Goal: Task Accomplishment & Management: Complete application form

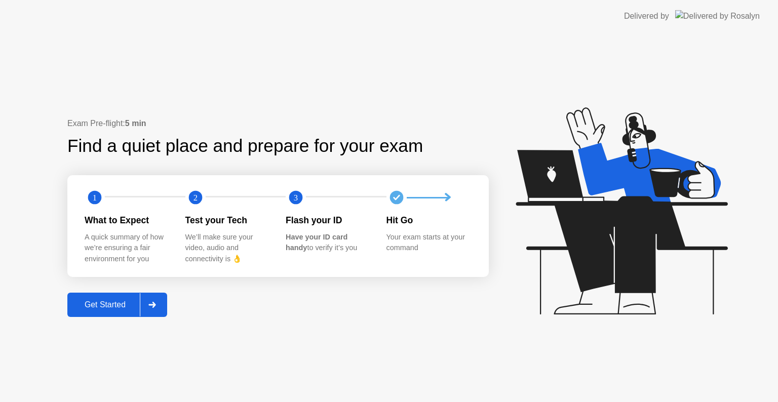
click at [121, 309] on div "Get Started" at bounding box center [104, 304] width 69 height 9
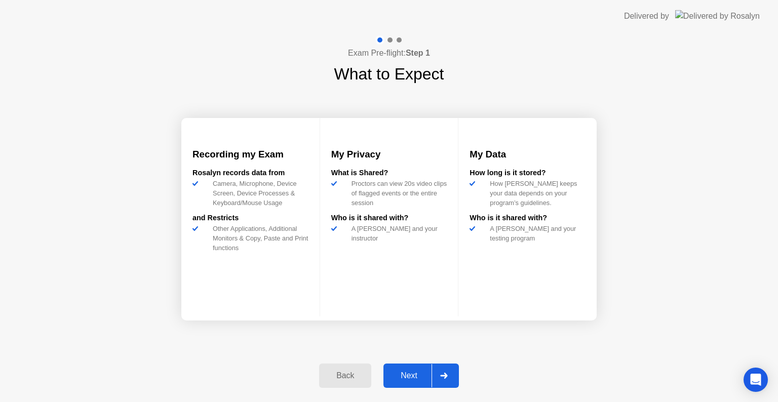
click at [402, 375] on div "Next" at bounding box center [408, 375] width 45 height 9
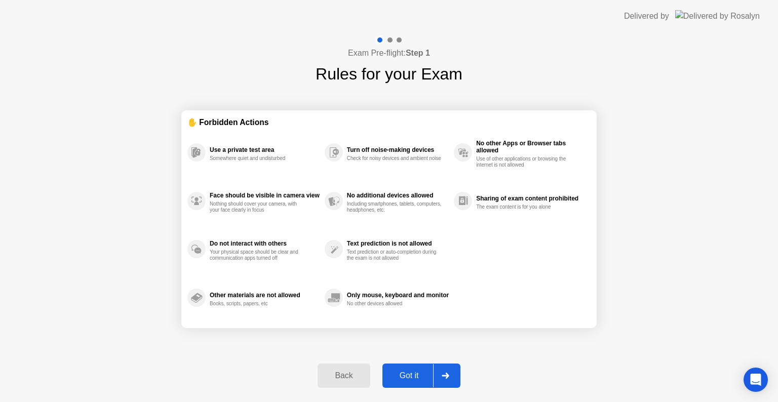
click at [427, 379] on div "Got it" at bounding box center [409, 375] width 48 height 9
select select "**********"
select select "*******"
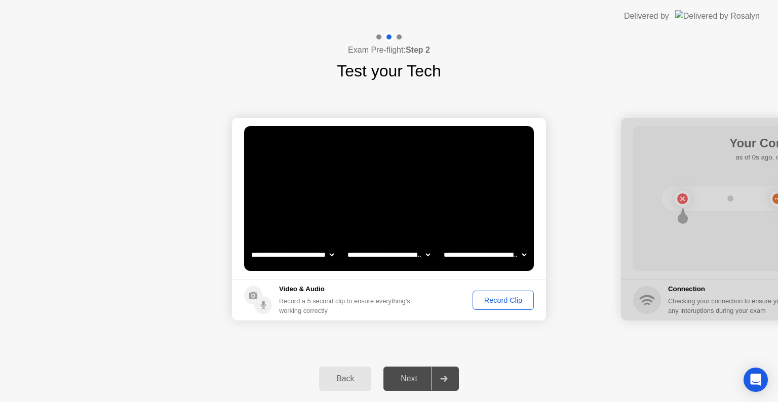
click at [488, 303] on div "Record Clip" at bounding box center [503, 300] width 54 height 8
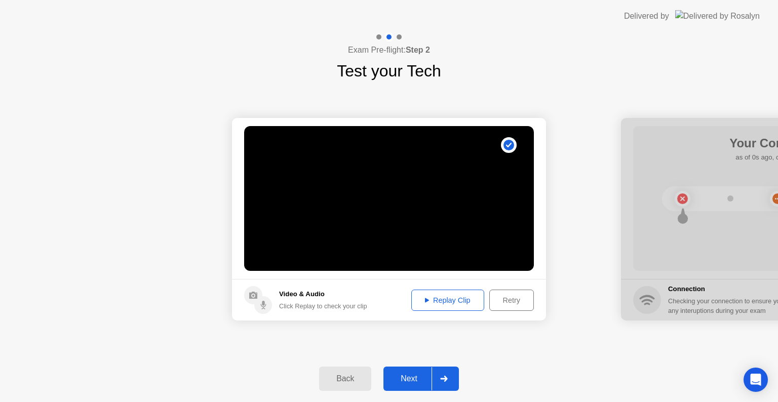
click at [454, 293] on button "Replay Clip" at bounding box center [447, 300] width 73 height 21
click at [411, 374] on div "Next" at bounding box center [408, 378] width 45 height 9
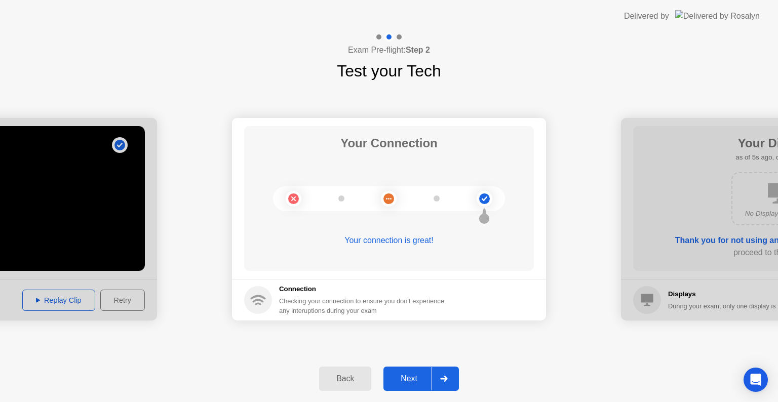
click at [411, 374] on div "Next" at bounding box center [408, 378] width 45 height 9
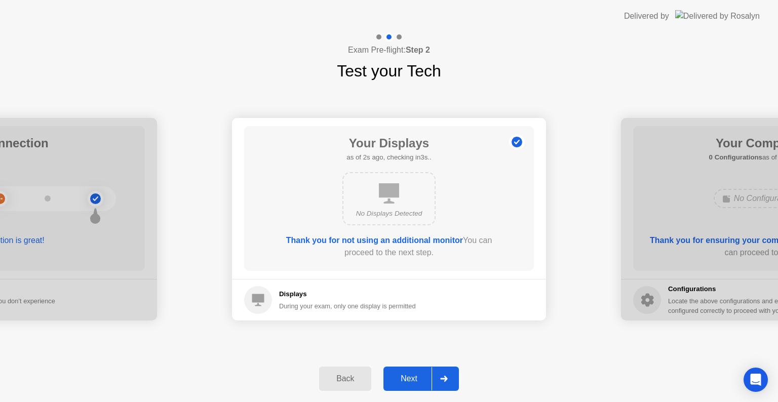
click at [411, 374] on div "Next" at bounding box center [408, 378] width 45 height 9
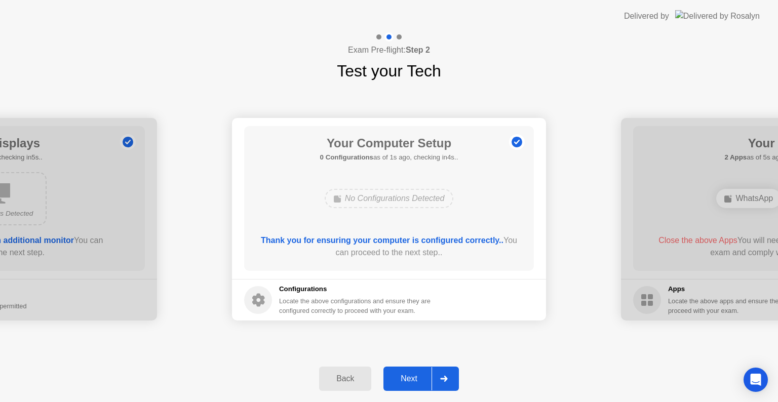
click at [411, 374] on div "Next" at bounding box center [408, 378] width 45 height 9
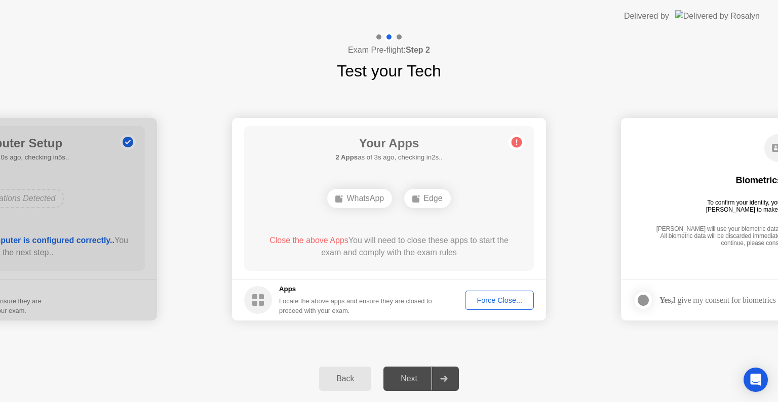
click at [481, 301] on div "Force Close..." at bounding box center [500, 300] width 62 height 8
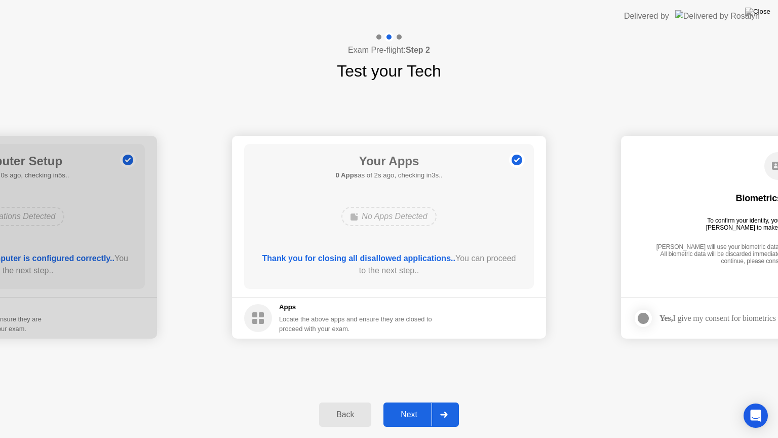
click at [407, 402] on div "Next" at bounding box center [408, 414] width 45 height 9
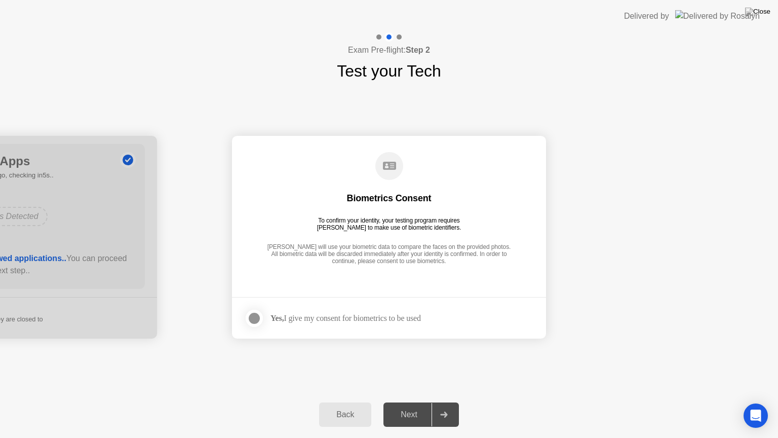
click at [407, 402] on div "Next" at bounding box center [408, 414] width 45 height 9
click at [254, 316] on div at bounding box center [254, 318] width 12 height 12
click at [421, 402] on button "Next" at bounding box center [420, 414] width 75 height 24
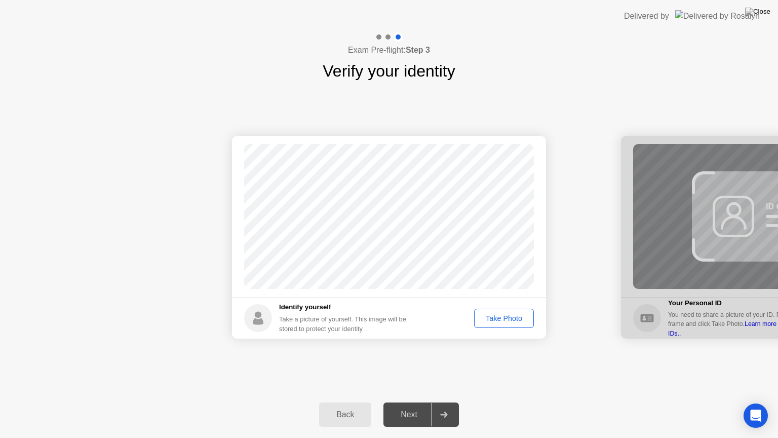
click at [490, 326] on button "Take Photo" at bounding box center [504, 317] width 60 height 19
click at [414, 402] on div "Next" at bounding box center [408, 414] width 45 height 9
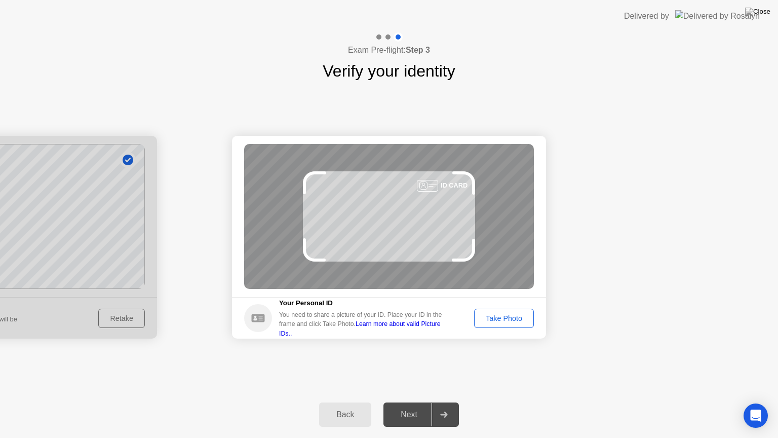
drag, startPoint x: 414, startPoint y: 419, endPoint x: 444, endPoint y: 405, distance: 32.8
click at [504, 318] on div "Take Photo" at bounding box center [504, 318] width 53 height 8
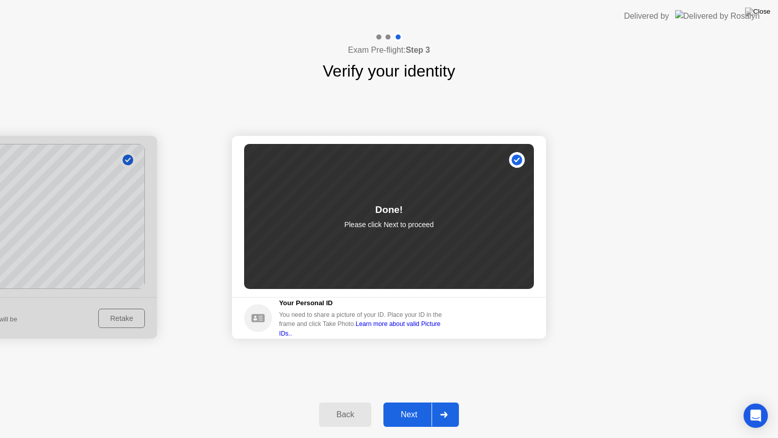
click at [412, 402] on div "Next" at bounding box center [408, 414] width 45 height 9
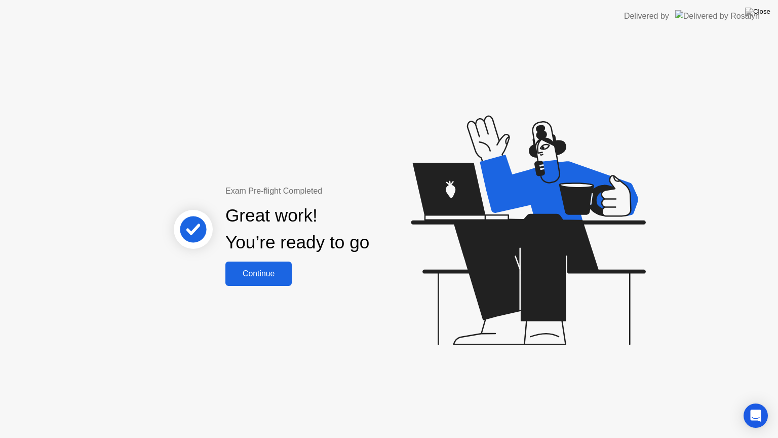
click at [251, 269] on div "Continue" at bounding box center [258, 273] width 60 height 9
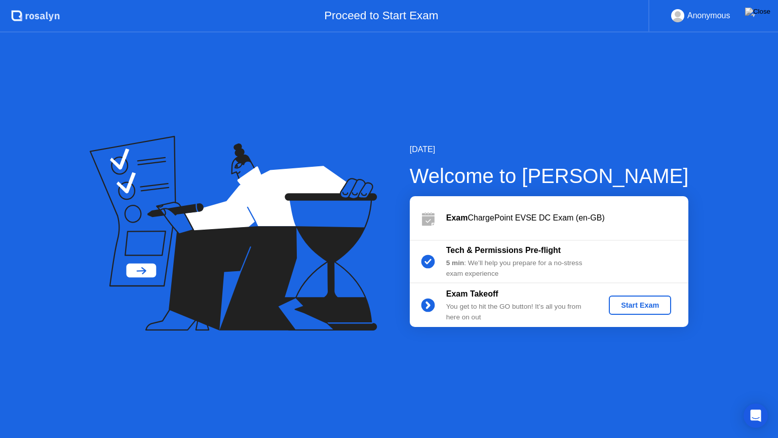
click at [647, 311] on button "Start Exam" at bounding box center [640, 304] width 62 height 19
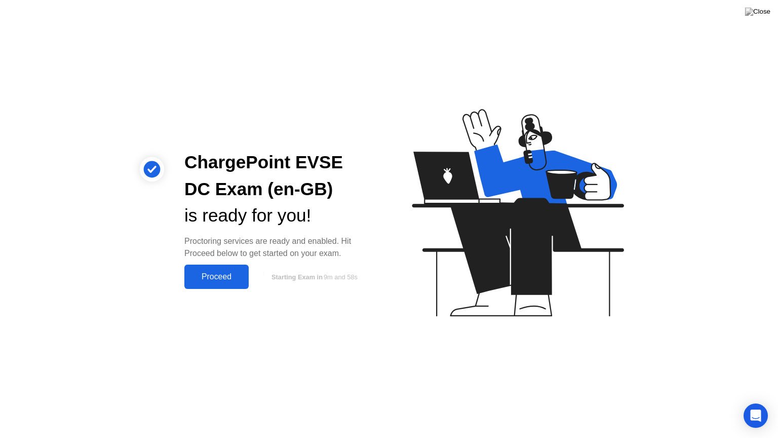
click at [209, 277] on div "Proceed" at bounding box center [216, 276] width 58 height 9
